Goal: Task Accomplishment & Management: Complete application form

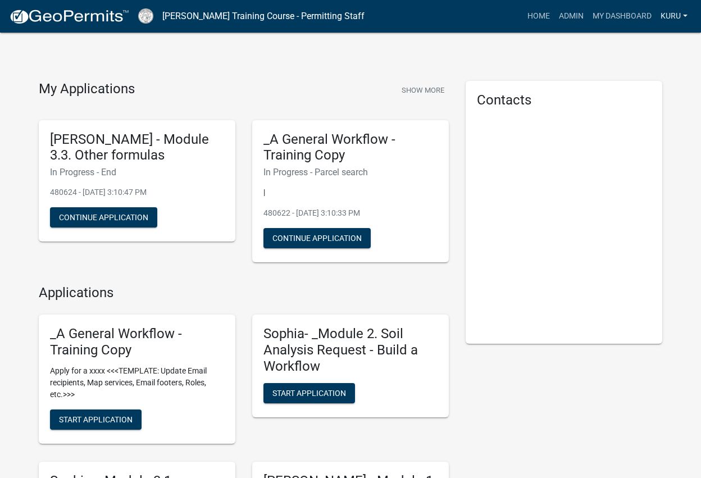
click at [671, 17] on link "Kuru" at bounding box center [674, 16] width 36 height 21
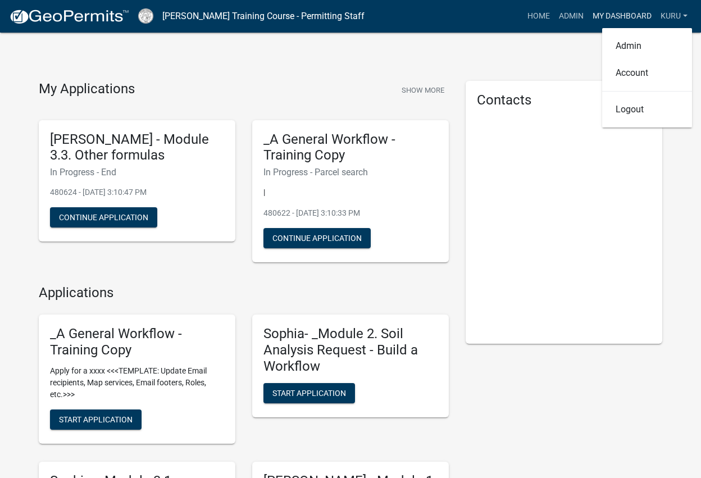
click at [622, 14] on link "My Dashboard" at bounding box center [622, 16] width 68 height 21
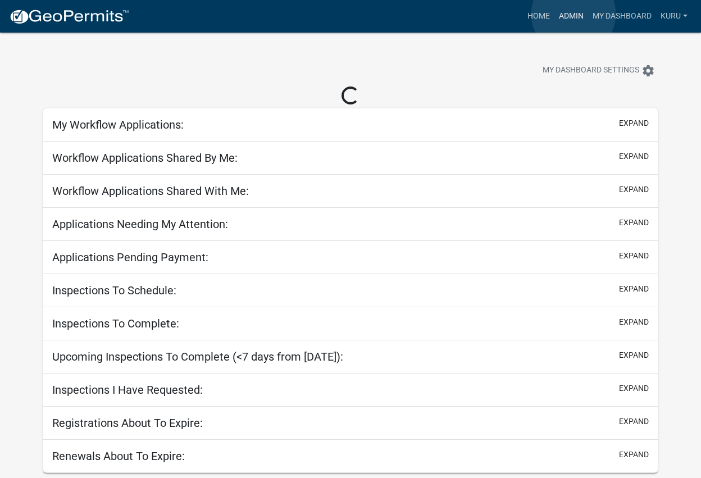
click at [573, 14] on link "Admin" at bounding box center [571, 16] width 34 height 21
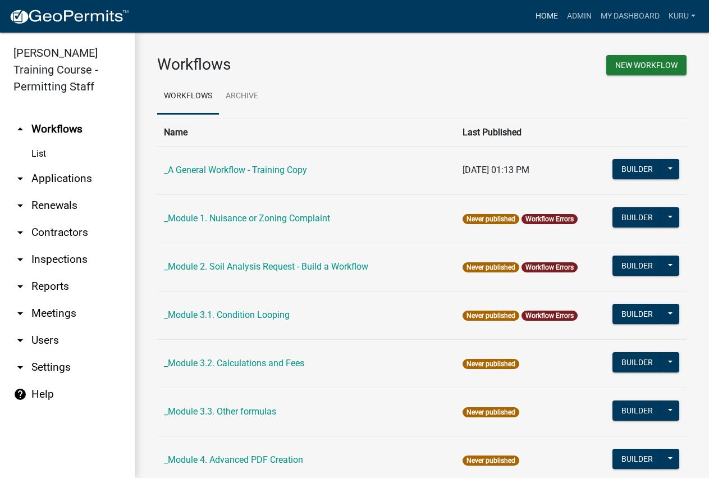
click at [550, 13] on link "Home" at bounding box center [546, 16] width 31 height 21
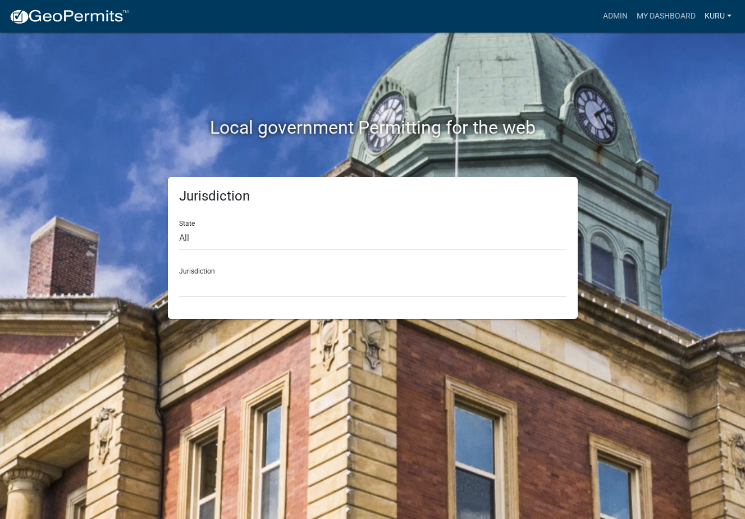
click at [713, 13] on link "Kuru" at bounding box center [718, 16] width 36 height 21
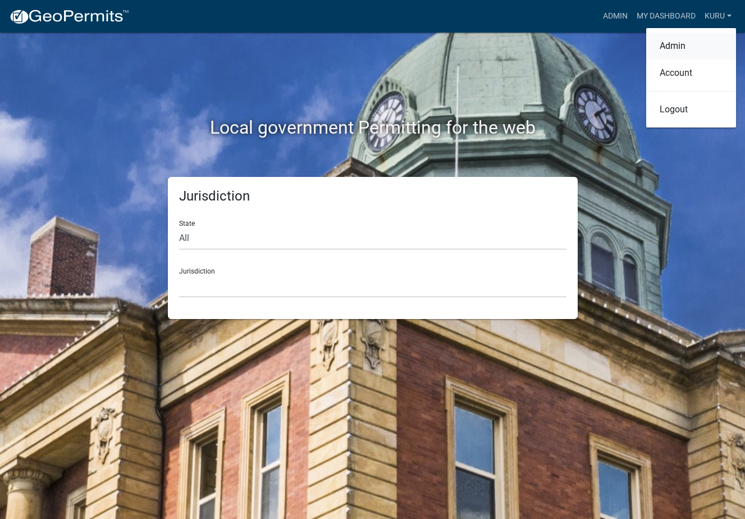
click at [664, 44] on link "Admin" at bounding box center [691, 46] width 90 height 27
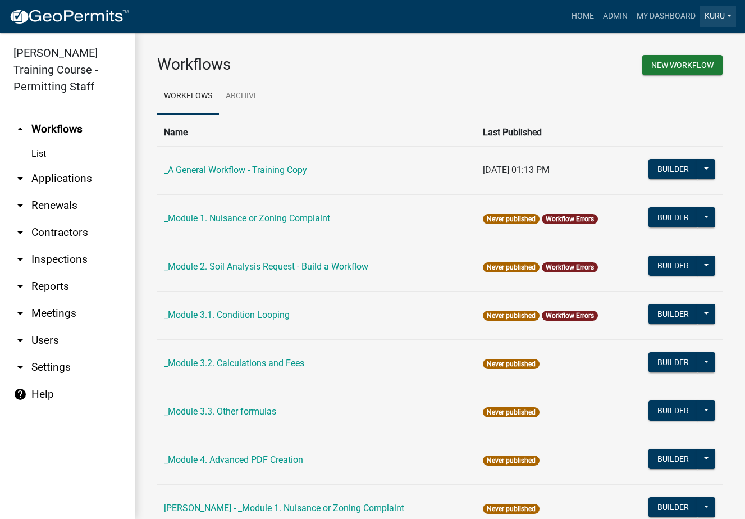
click at [718, 19] on link "Kuru" at bounding box center [718, 16] width 36 height 21
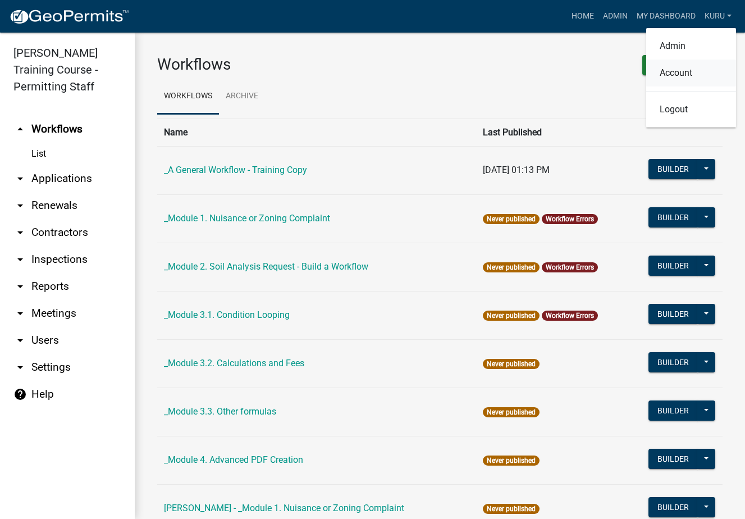
click at [668, 71] on link "Account" at bounding box center [691, 73] width 90 height 27
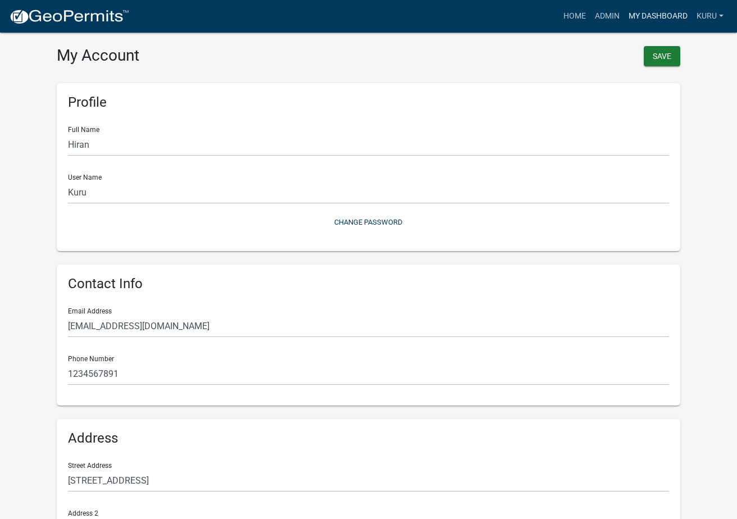
click at [671, 15] on link "My Dashboard" at bounding box center [658, 16] width 68 height 21
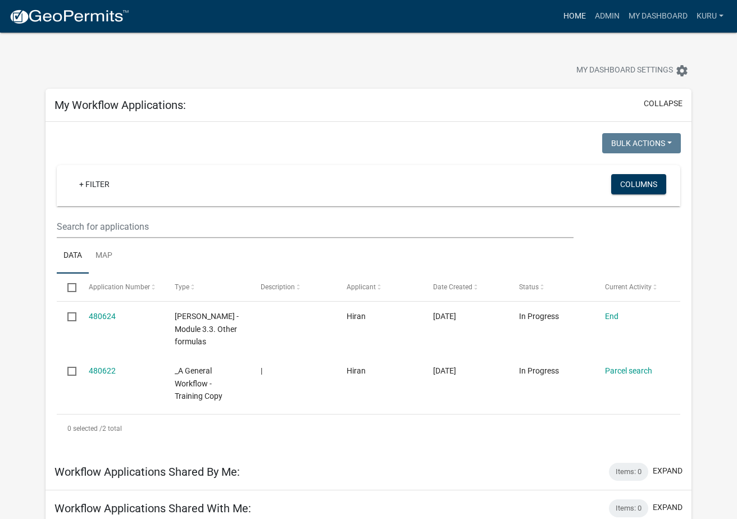
click at [572, 17] on link "Home" at bounding box center [574, 16] width 31 height 21
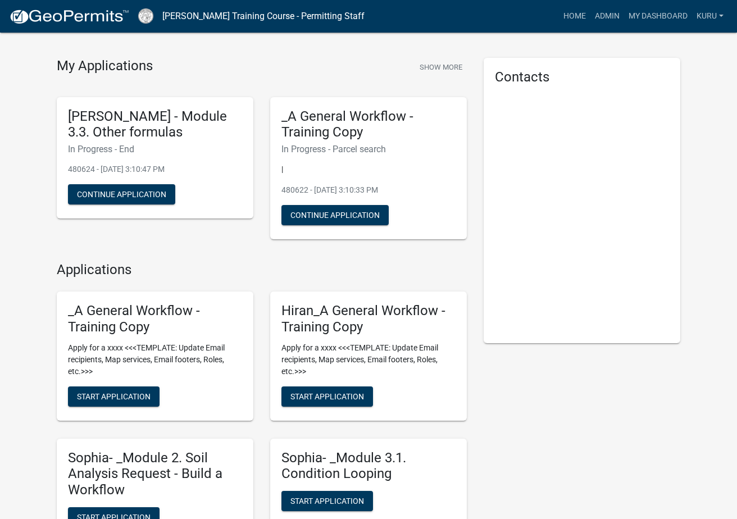
scroll to position [76, 0]
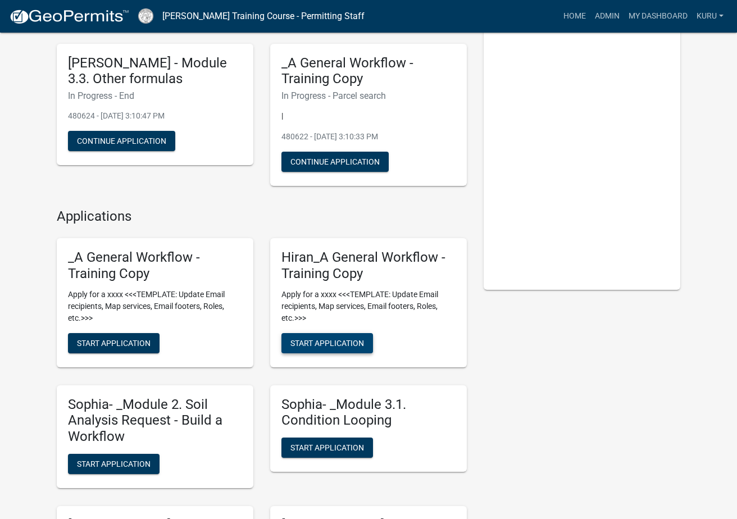
click at [293, 342] on span "Start Application" at bounding box center [327, 342] width 74 height 9
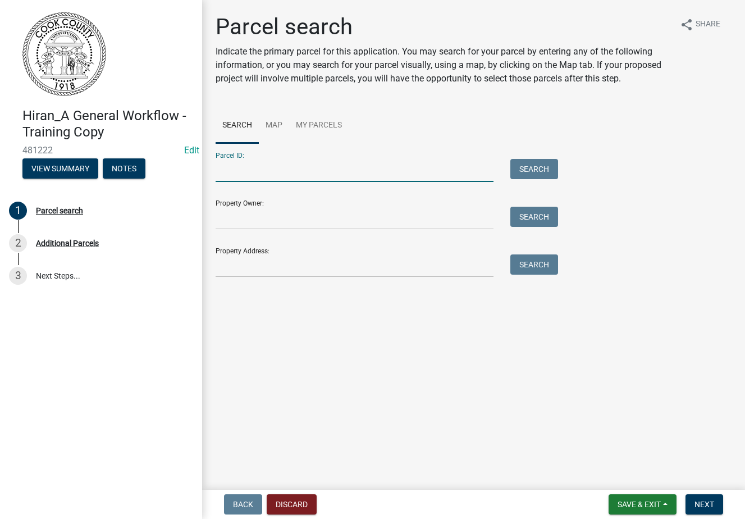
click at [316, 175] on input "Parcel ID:" at bounding box center [355, 170] width 278 height 23
click at [328, 126] on link "My Parcels" at bounding box center [319, 126] width 60 height 36
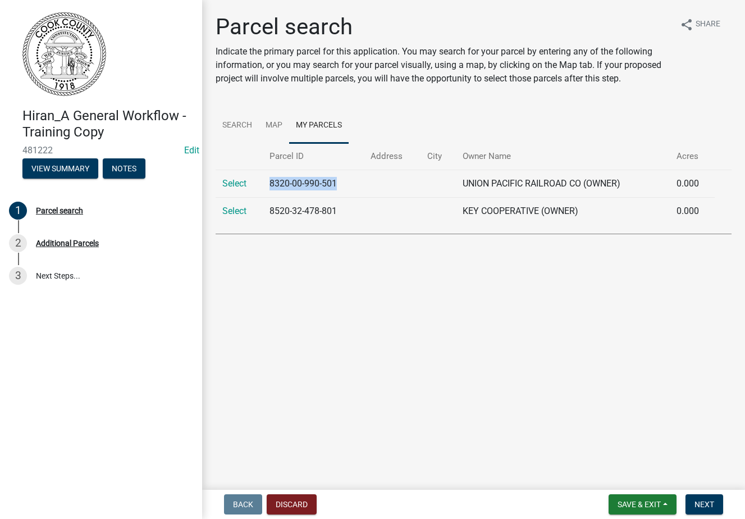
drag, startPoint x: 340, startPoint y: 183, endPoint x: 271, endPoint y: 184, distance: 69.7
click at [271, 184] on td "8320-00-990-501" at bounding box center [313, 184] width 101 height 28
copy td "8320-00-990-501"
click at [238, 127] on link "Search" at bounding box center [237, 126] width 43 height 36
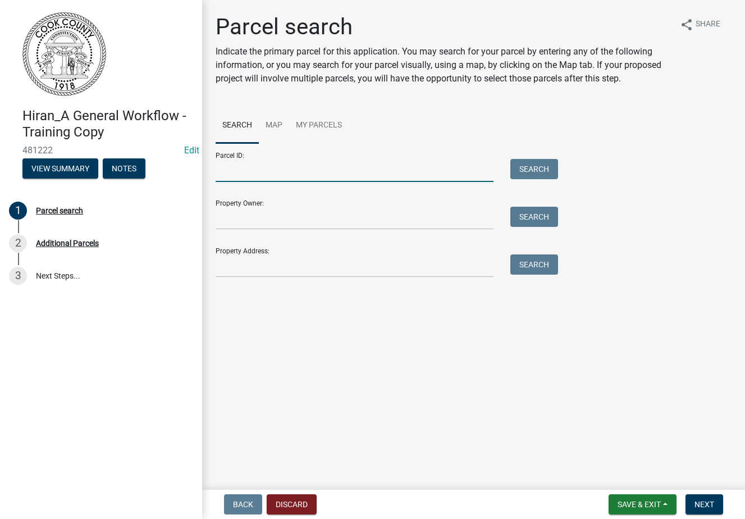
click at [236, 171] on input "Parcel ID:" at bounding box center [355, 170] width 278 height 23
paste input "8320-00-990-501"
type input "8320-00-990-501"
click at [546, 167] on button "Search" at bounding box center [535, 169] width 48 height 20
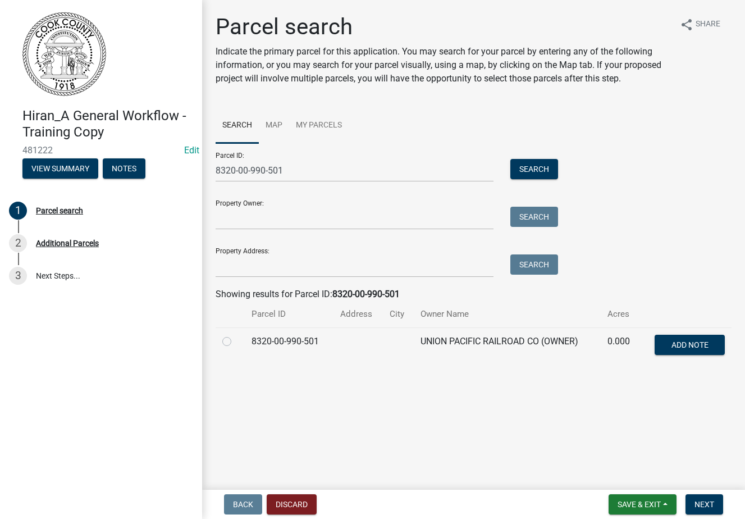
click at [236, 335] on label at bounding box center [236, 335] width 0 height 0
click at [236, 342] on input "radio" at bounding box center [239, 338] width 7 height 7
radio input "true"
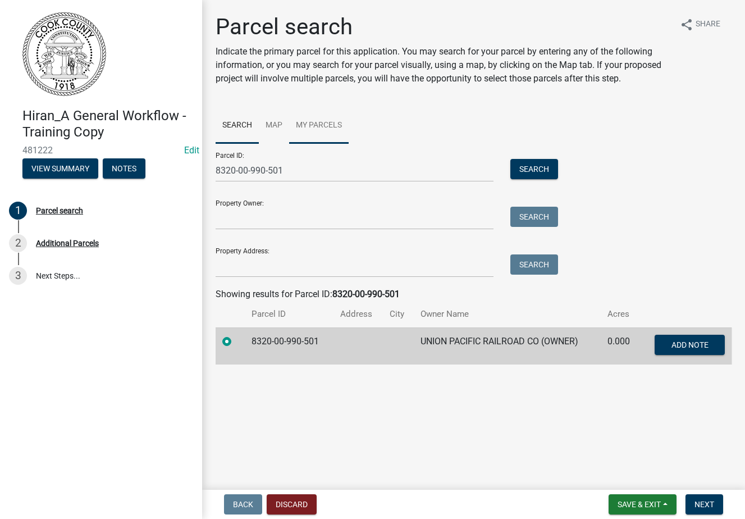
click at [316, 122] on link "My Parcels" at bounding box center [319, 126] width 60 height 36
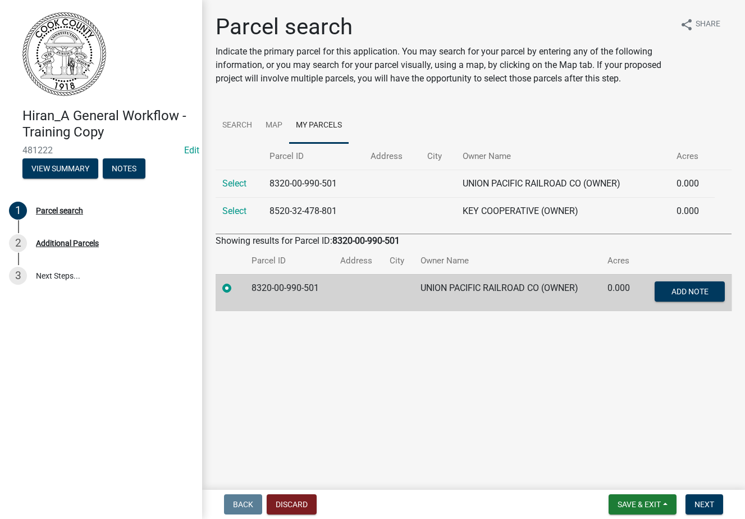
click at [440, 287] on td "UNION PACIFIC RAILROAD CO (OWNER)" at bounding box center [507, 292] width 187 height 37
drag, startPoint x: 420, startPoint y: 289, endPoint x: 541, endPoint y: 290, distance: 121.3
click at [541, 290] on td "UNION PACIFIC RAILROAD CO (OWNER)" at bounding box center [507, 292] width 187 height 37
copy td "UNION PACIFIC RAILROAD CO"
click at [232, 119] on link "Search" at bounding box center [237, 126] width 43 height 36
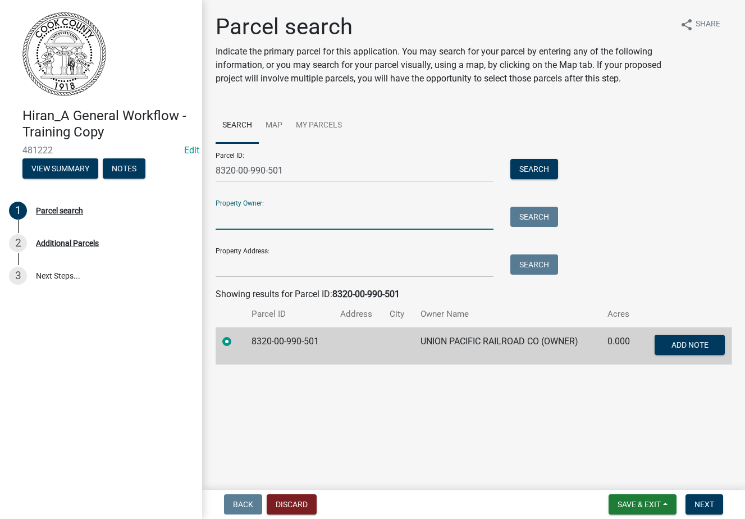
click at [297, 209] on input "Property Owner:" at bounding box center [355, 218] width 278 height 23
paste input "UNION PACIFIC RAILROAD CO"
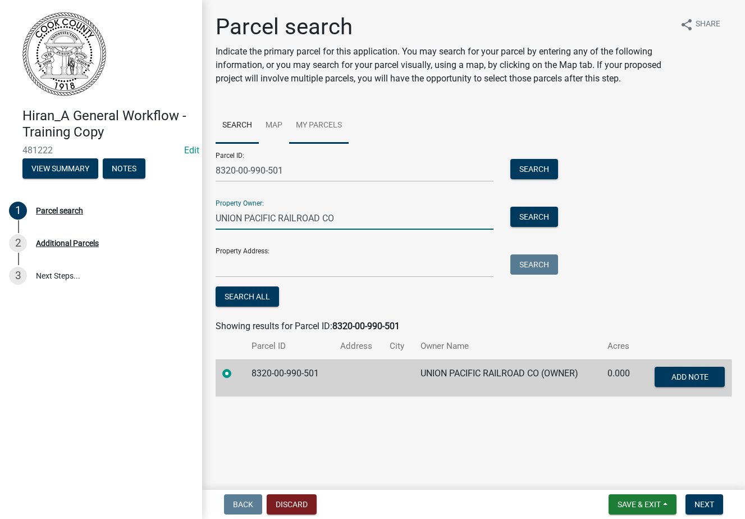
type input "UNION PACIFIC RAILROAD CO"
click at [317, 128] on link "My Parcels" at bounding box center [319, 126] width 60 height 36
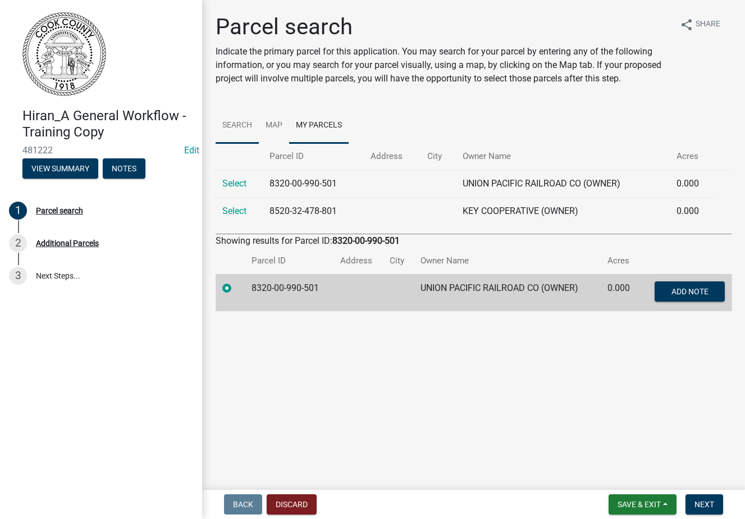
click at [240, 124] on link "Search" at bounding box center [237, 126] width 43 height 36
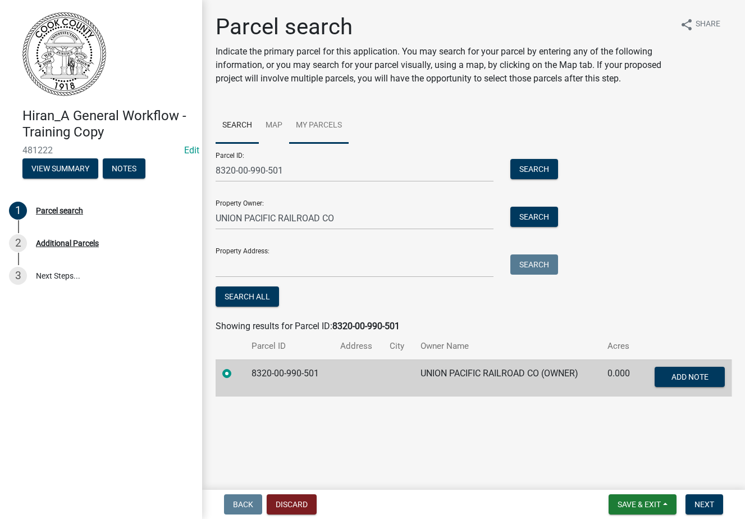
click at [302, 127] on link "My Parcels" at bounding box center [319, 126] width 60 height 36
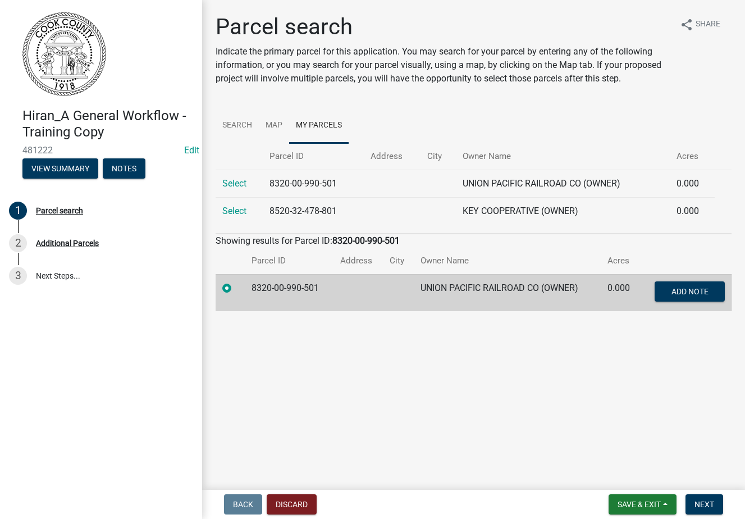
click at [345, 282] on td at bounding box center [359, 292] width 50 height 37
click at [239, 212] on link "Select" at bounding box center [234, 211] width 24 height 11
radio input "false"
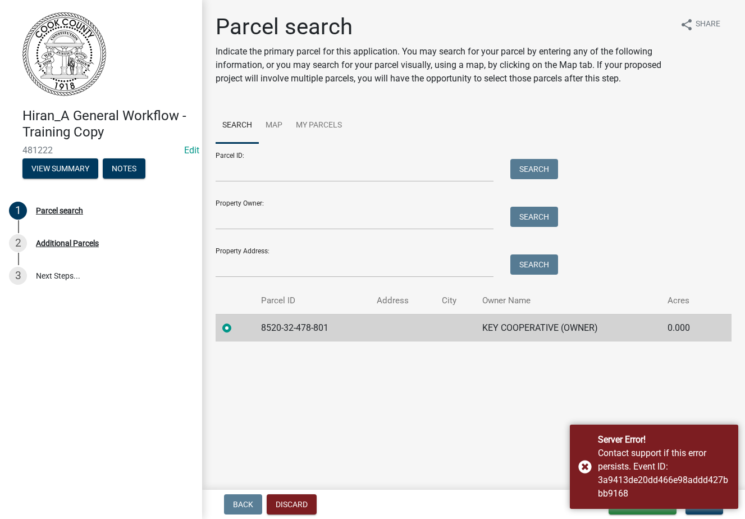
click at [235, 125] on link "Search" at bounding box center [237, 126] width 43 height 36
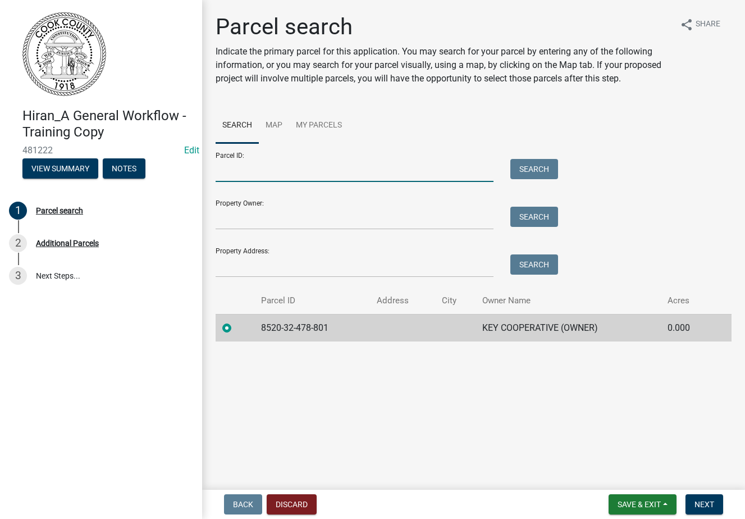
click at [261, 175] on input "Parcel ID:" at bounding box center [355, 170] width 278 height 23
click at [306, 123] on link "My Parcels" at bounding box center [319, 126] width 60 height 36
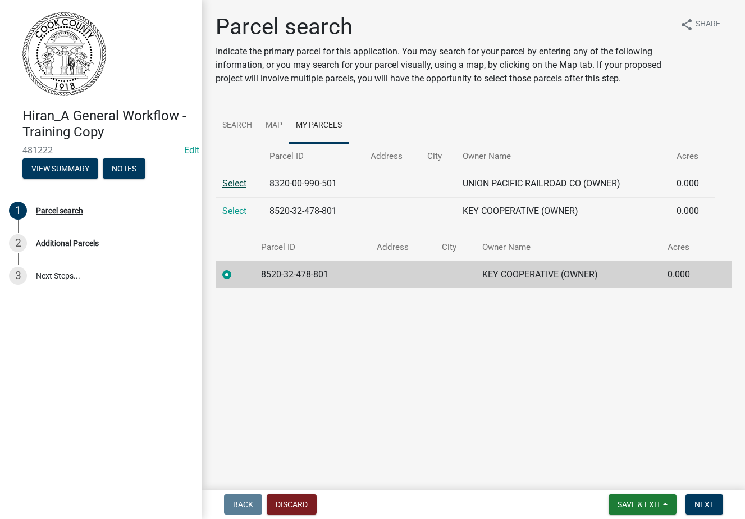
click at [233, 181] on link "Select" at bounding box center [234, 183] width 24 height 11
radio input "false"
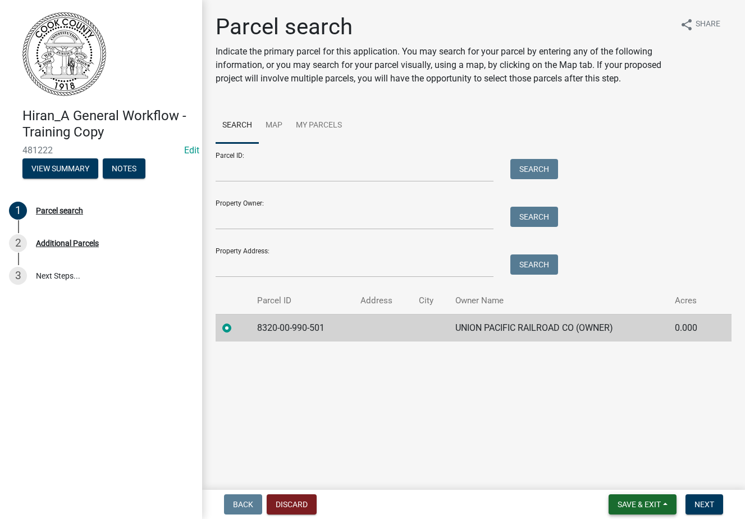
click at [622, 503] on span "Save & Exit" at bounding box center [639, 504] width 43 height 9
click at [605, 449] on button "Save" at bounding box center [632, 448] width 90 height 27
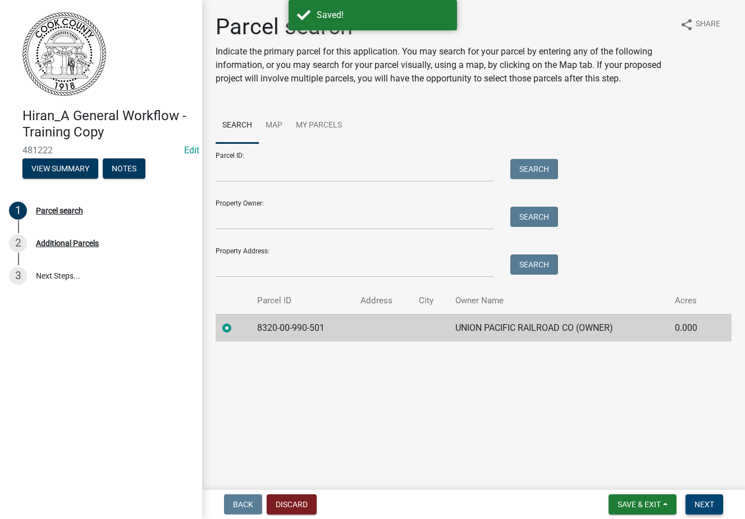
click at [699, 503] on span "Next" at bounding box center [705, 504] width 20 height 9
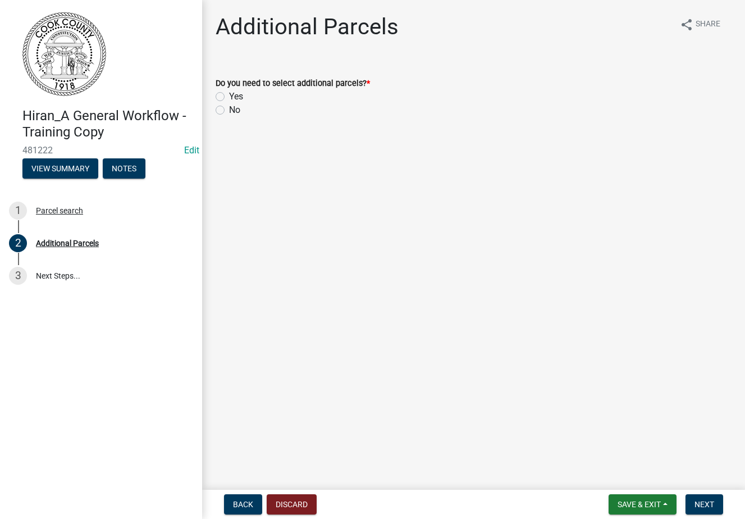
click at [207, 108] on div "Additional Parcels share Share Do you need to select additional parcels? * Yes …" at bounding box center [473, 75] width 543 height 124
click at [229, 112] on label "No" at bounding box center [234, 109] width 11 height 13
click at [229, 111] on input "No" at bounding box center [232, 106] width 7 height 7
radio input "true"
click at [275, 500] on button "Discard" at bounding box center [292, 504] width 50 height 20
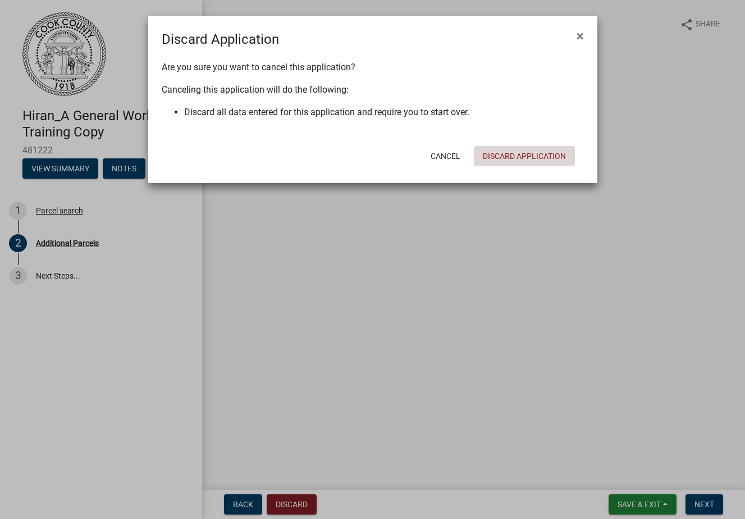
click at [488, 158] on button "Discard Application" at bounding box center [524, 156] width 101 height 20
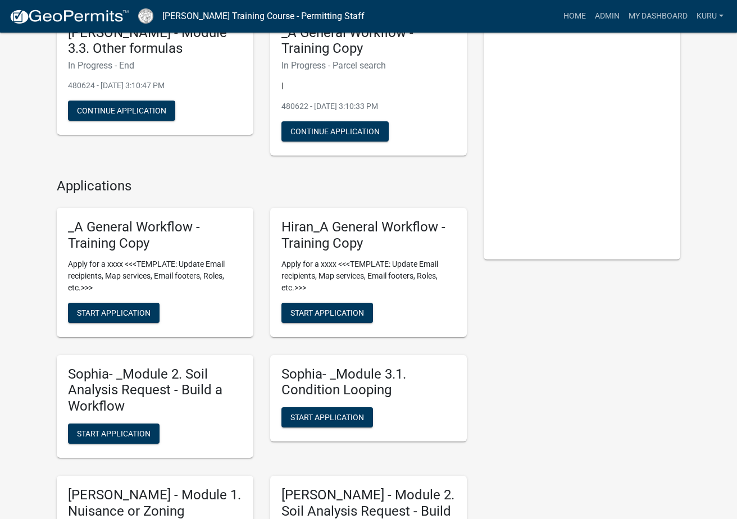
scroll to position [106, 0]
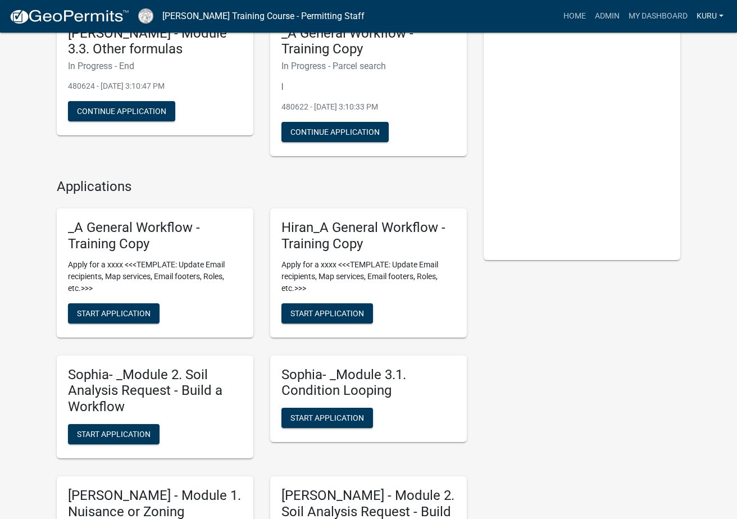
click at [715, 16] on link "Kuru" at bounding box center [710, 16] width 36 height 21
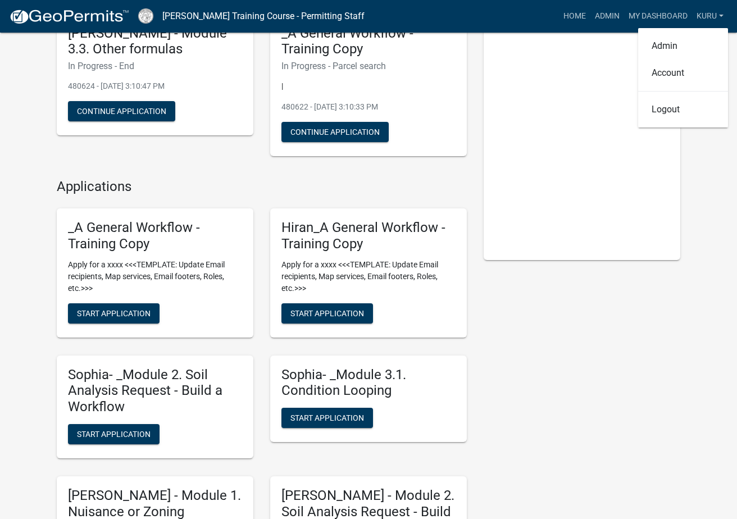
click at [691, 227] on div "My Applications Show More [PERSON_NAME] - Module 3.3. Other formulas In Progres…" at bounding box center [368, 439] width 737 height 1090
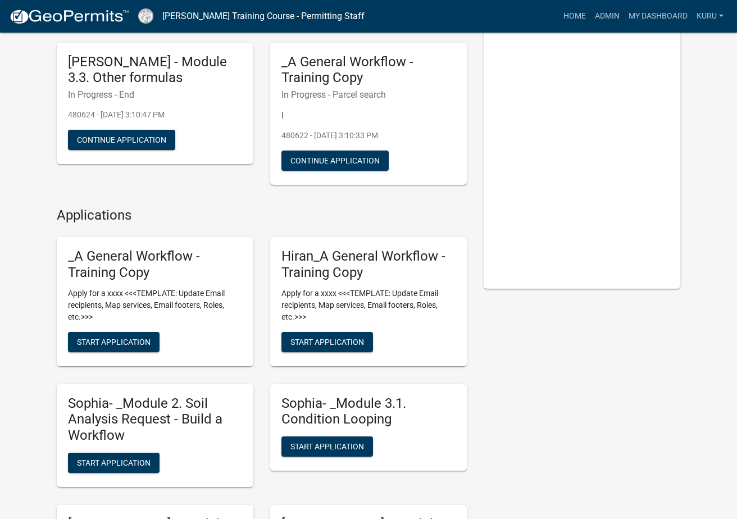
scroll to position [0, 0]
